Goal: Task Accomplishment & Management: Manage account settings

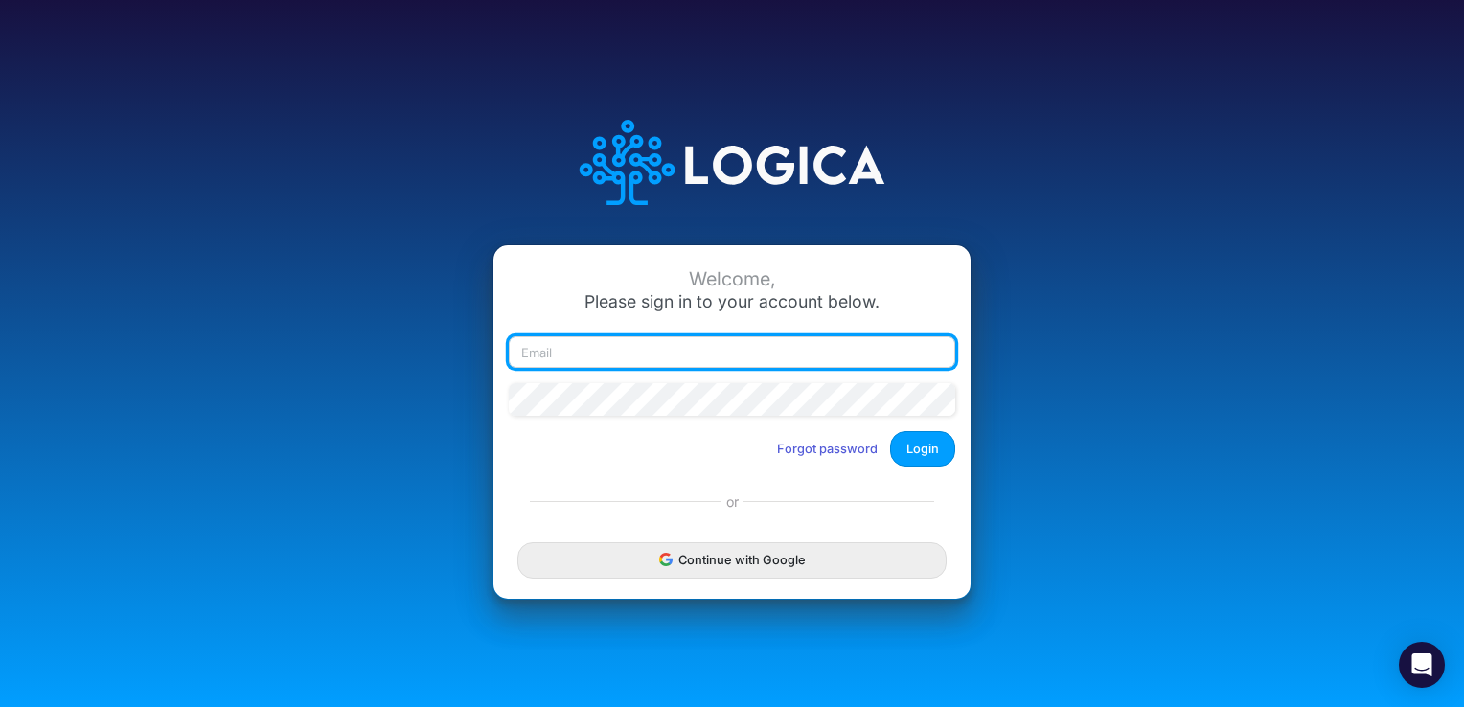
click at [602, 366] on input "email" at bounding box center [732, 352] width 446 height 33
type input "[PERSON_NAME][EMAIL_ADDRESS][PERSON_NAME][DOMAIN_NAME]"
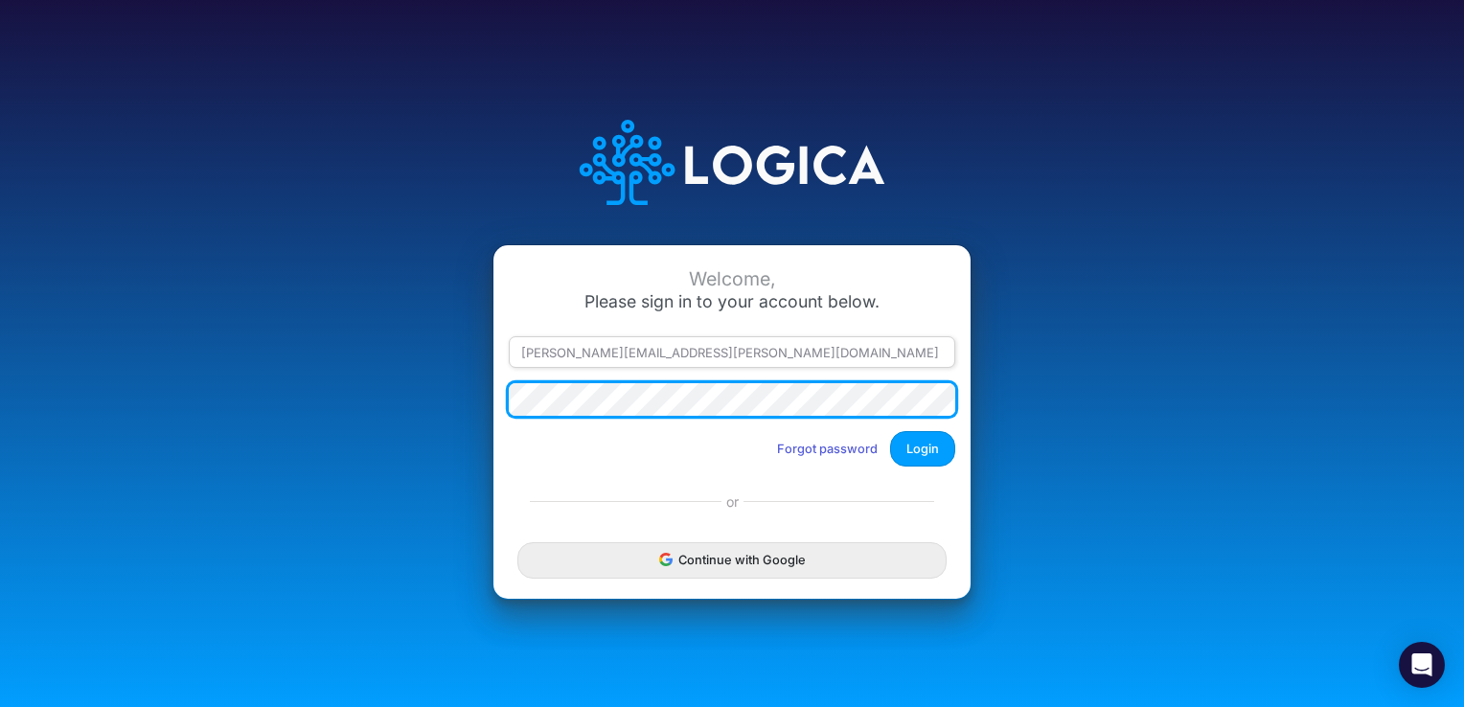
click at [890, 431] on button "Login" at bounding box center [922, 448] width 65 height 35
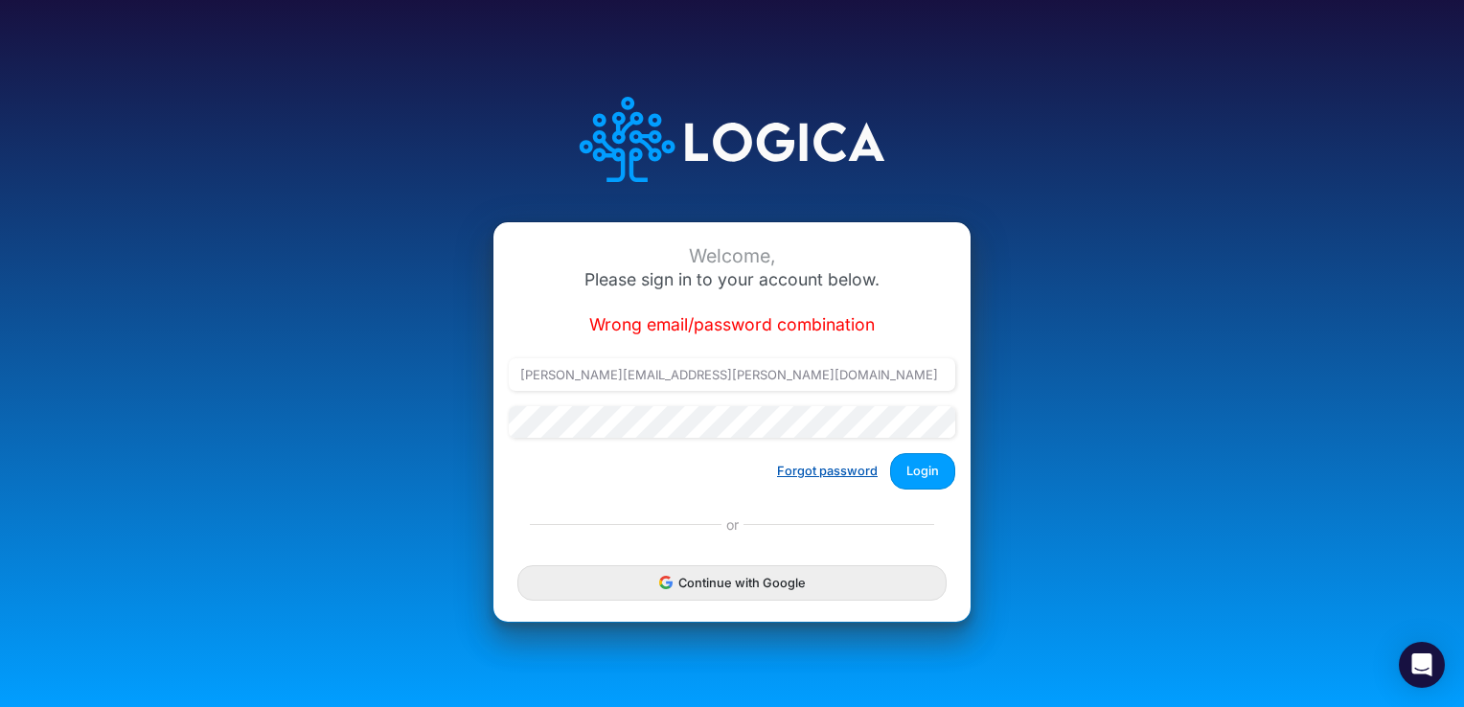
click at [835, 472] on button "Forgot password" at bounding box center [828, 471] width 126 height 32
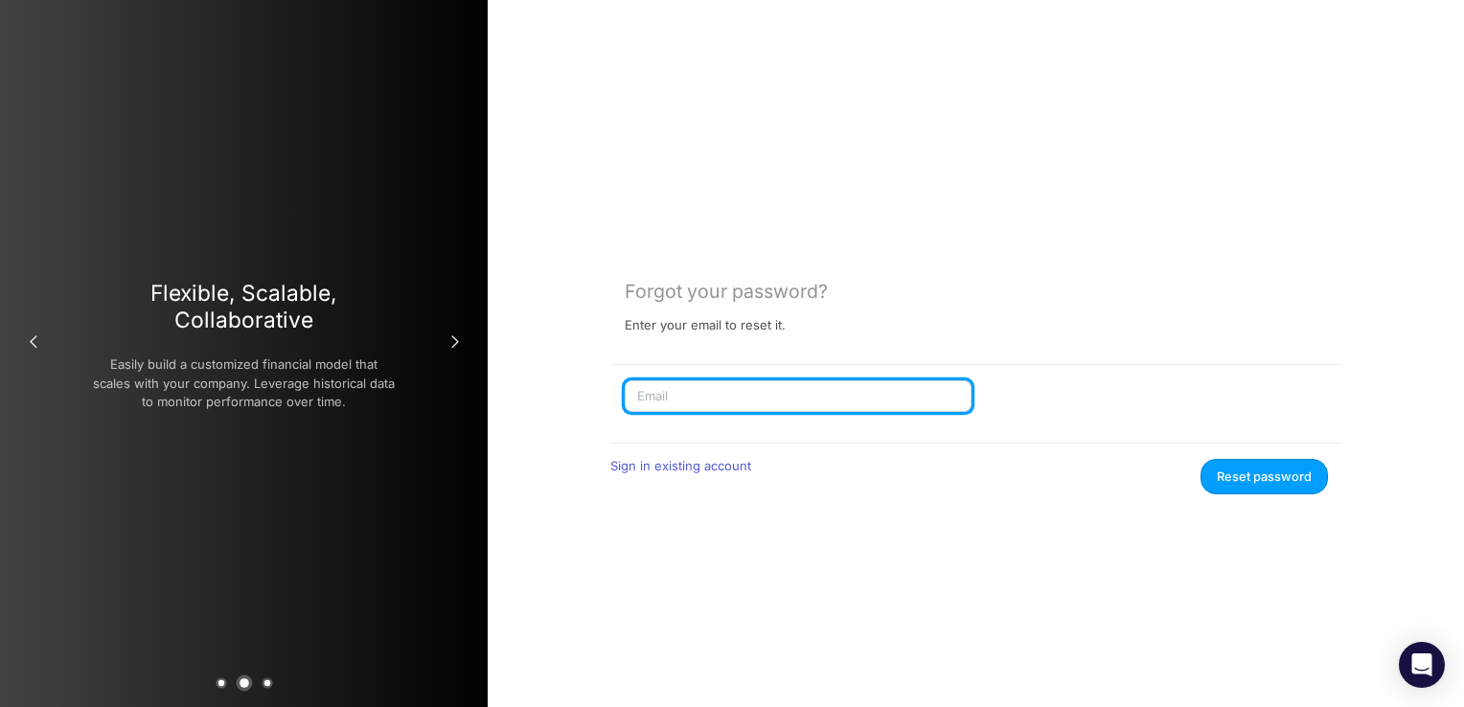
click at [779, 393] on input "text" at bounding box center [798, 396] width 347 height 33
type input "[PERSON_NAME][EMAIL_ADDRESS][PERSON_NAME][DOMAIN_NAME]"
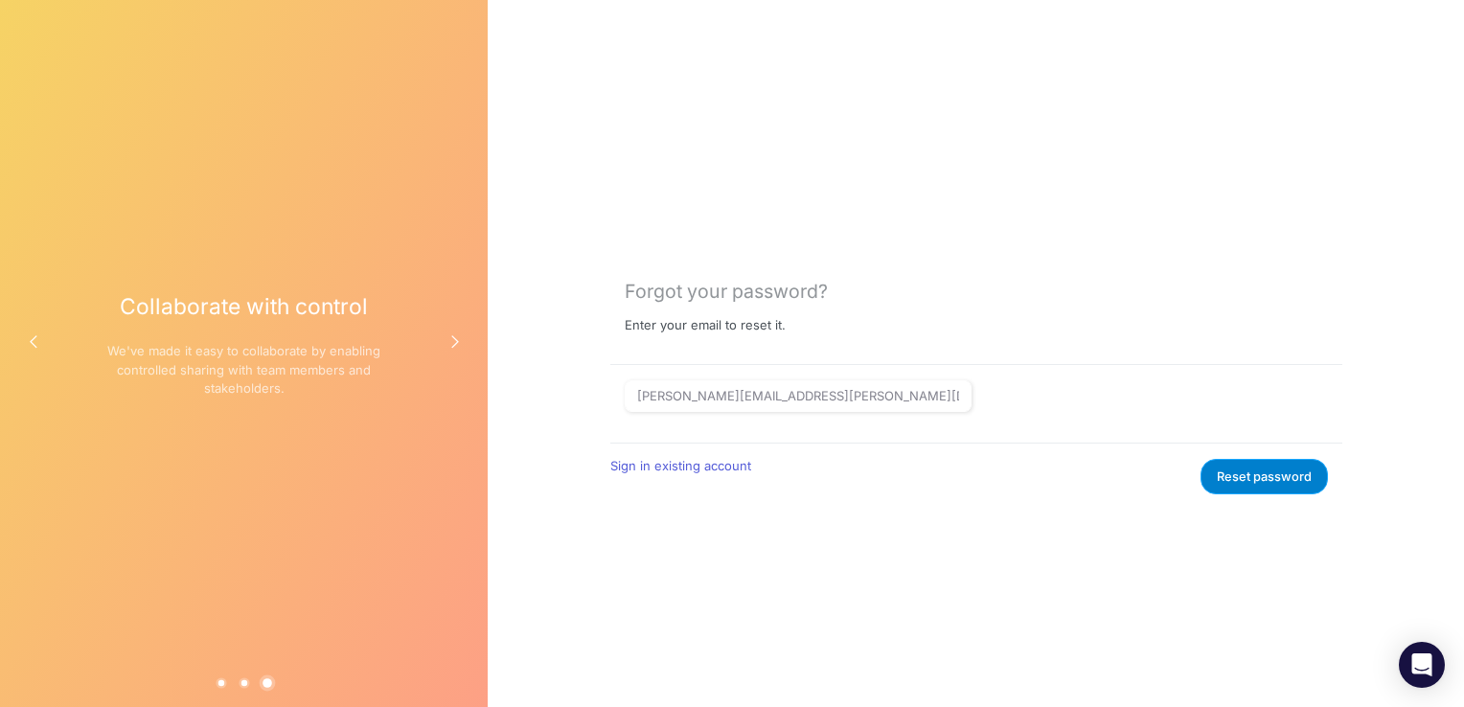
click at [1254, 472] on button "Reset password" at bounding box center [1263, 476] width 127 height 35
